Goal: Information Seeking & Learning: Learn about a topic

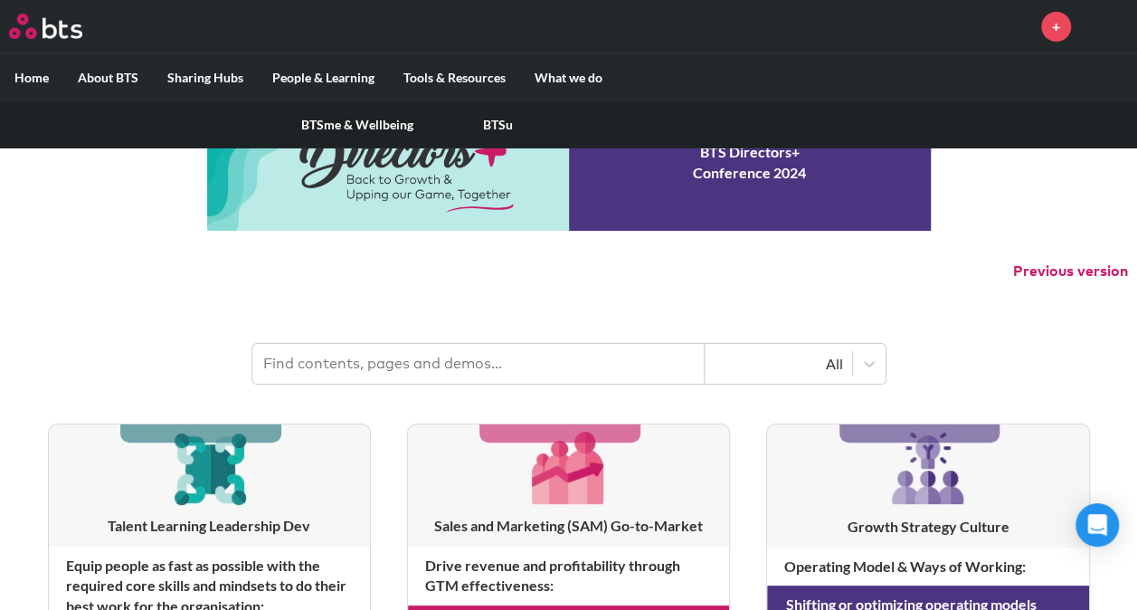
scroll to position [12, 0]
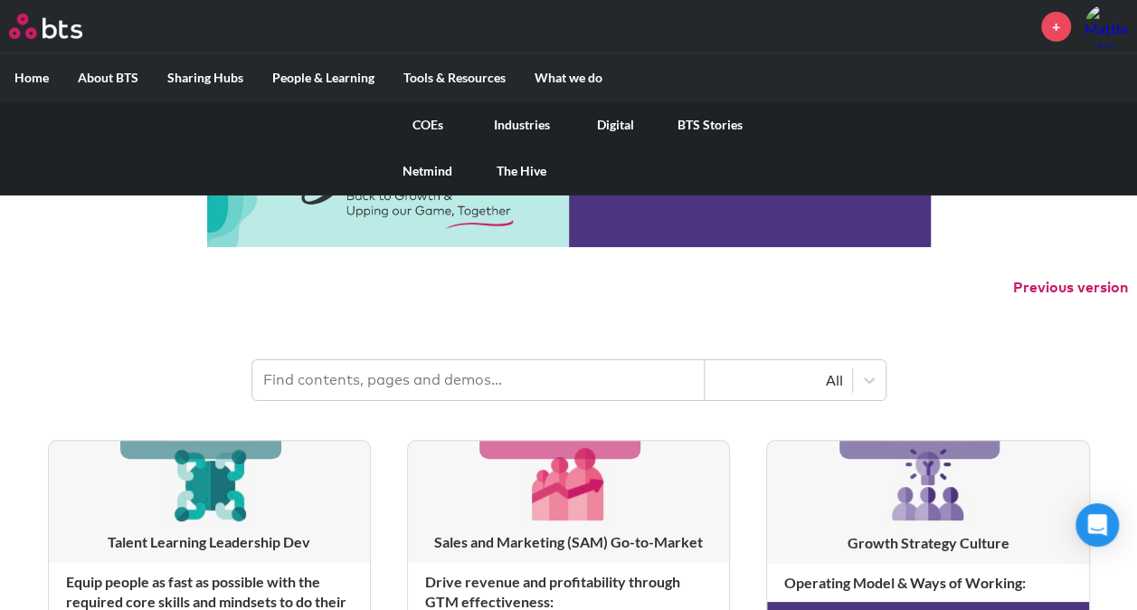
click at [439, 125] on link "COEs" at bounding box center [428, 124] width 94 height 47
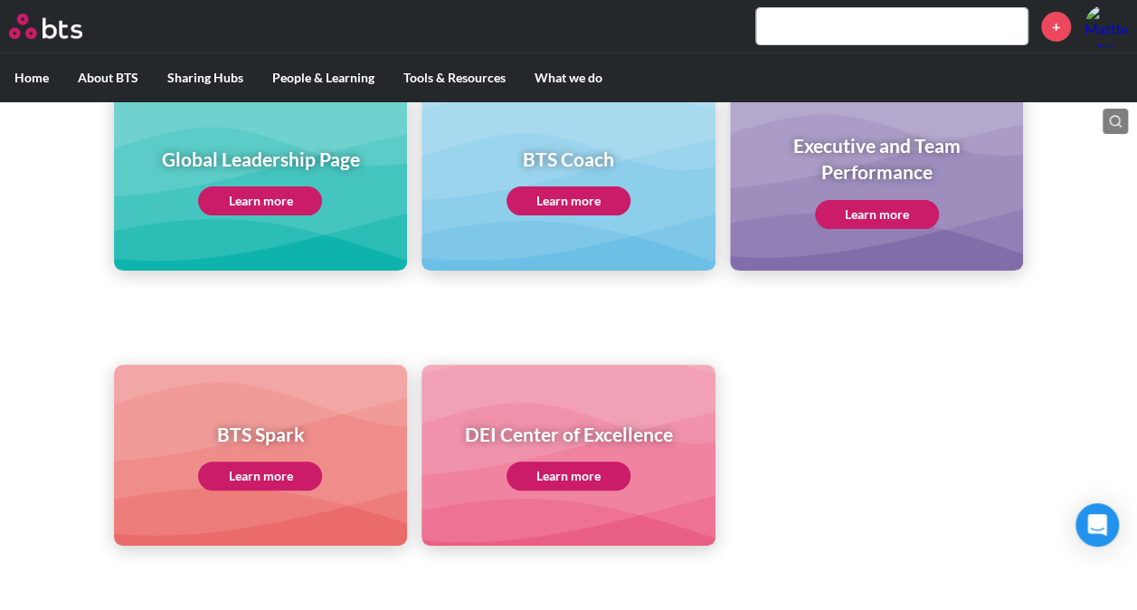
scroll to position [267, 0]
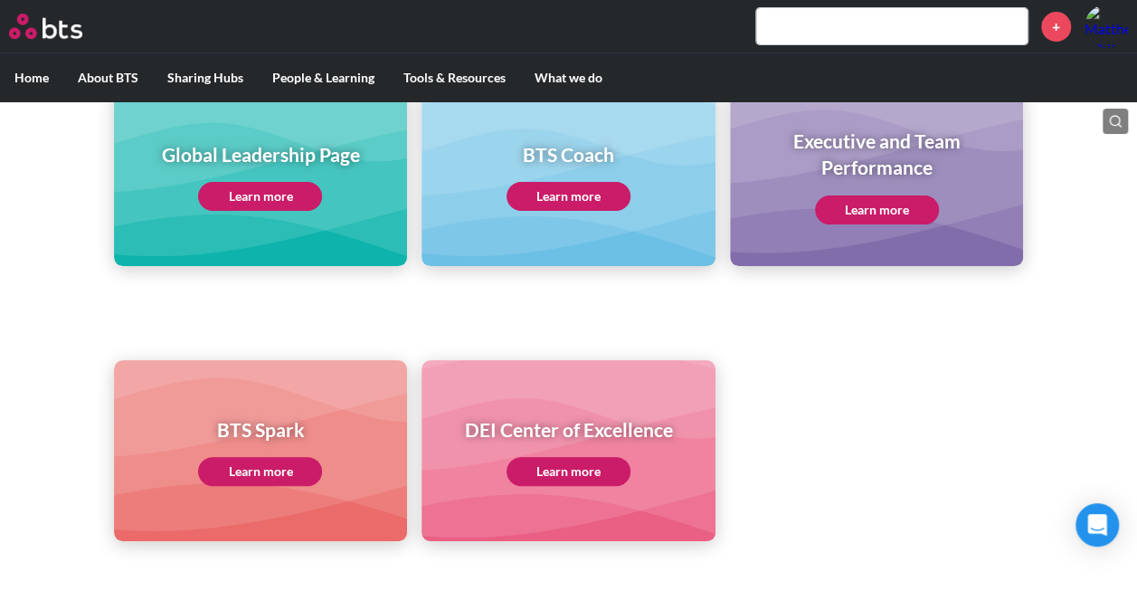
click at [232, 197] on link "Learn more" at bounding box center [260, 196] width 124 height 29
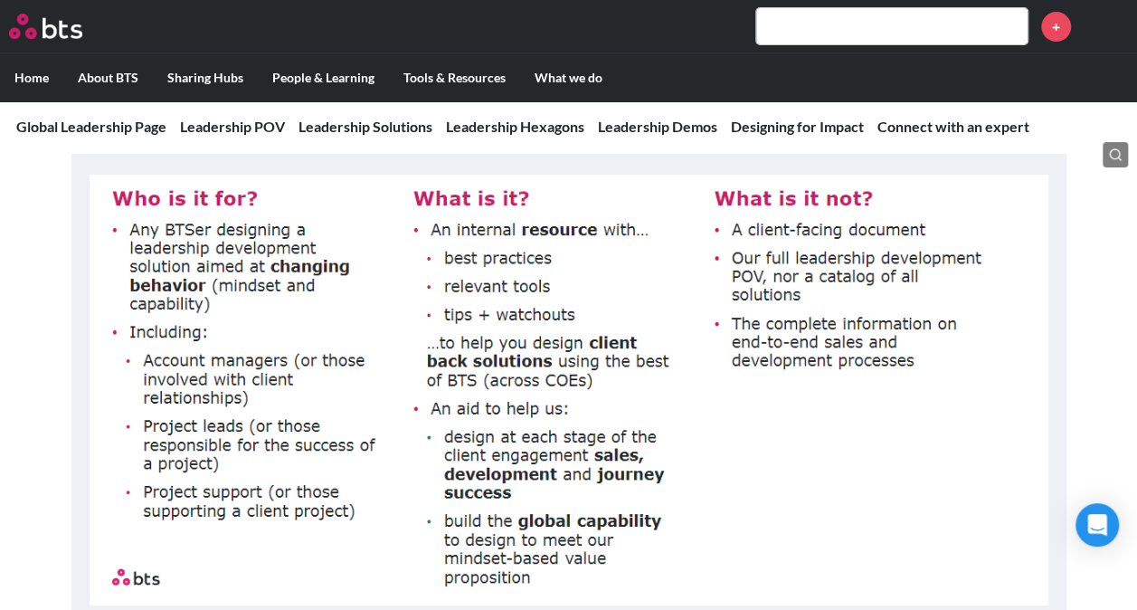
scroll to position [6960, 0]
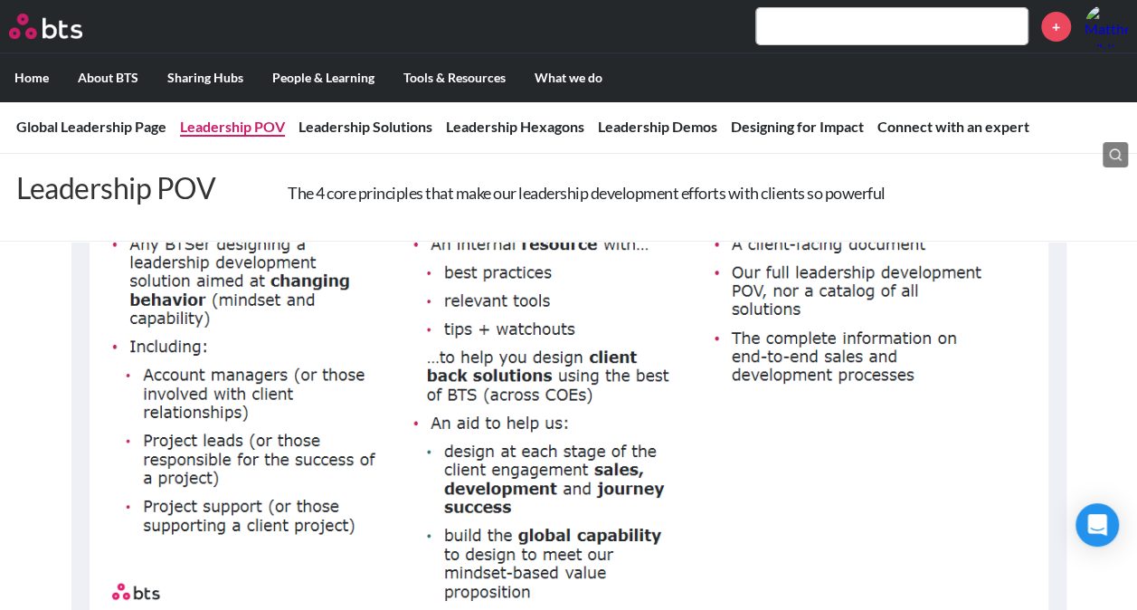
click at [257, 135] on link "Leadership POV" at bounding box center [232, 126] width 105 height 17
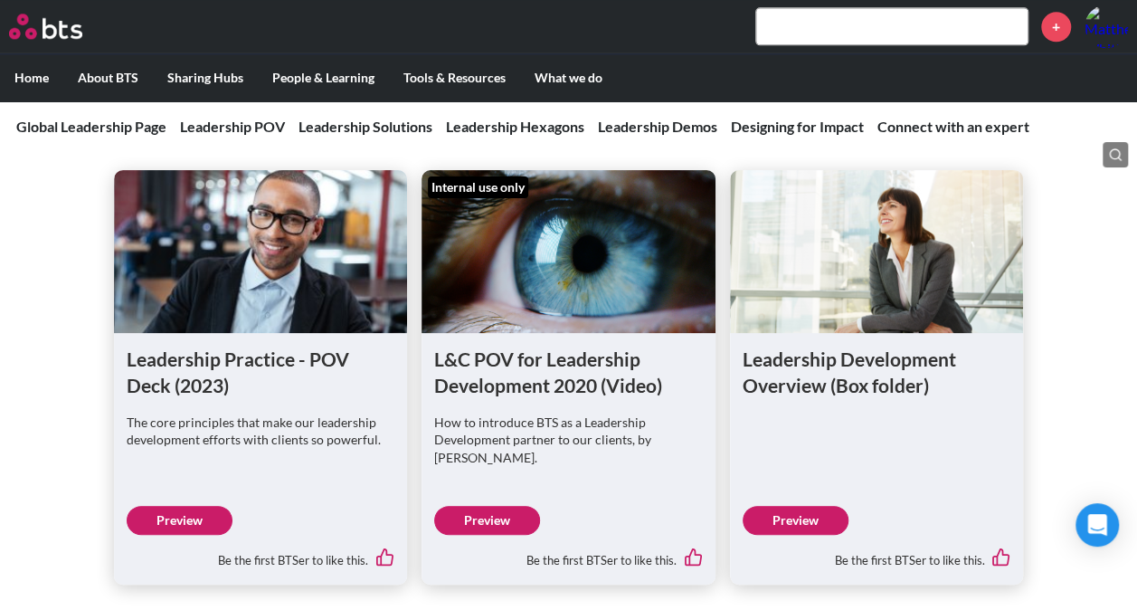
scroll to position [1168, 0]
click at [183, 534] on div "Be the first BTSer to like this." at bounding box center [261, 553] width 269 height 38
click at [181, 527] on link "Preview" at bounding box center [180, 520] width 106 height 29
